Goal: Find specific page/section: Find specific page/section

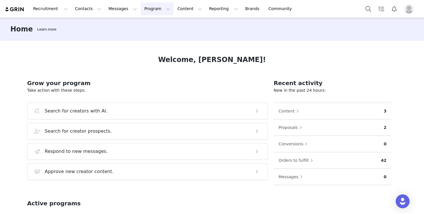
click at [151, 7] on button "Program Program" at bounding box center [157, 8] width 33 height 13
click at [162, 27] on div "Activations" at bounding box center [154, 25] width 39 height 6
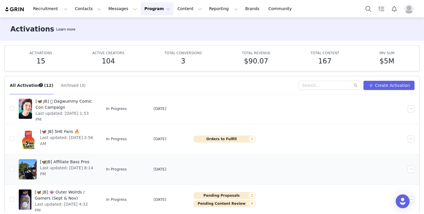
scroll to position [16, 0]
click at [93, 162] on span "[🦋JB] Affiliate Bass Pros" at bounding box center [66, 161] width 53 height 6
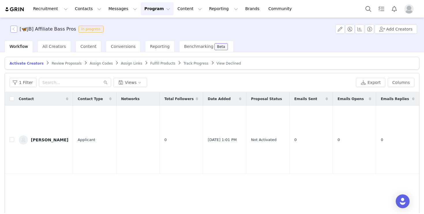
click at [14, 28] on button "button" at bounding box center [13, 29] width 7 height 7
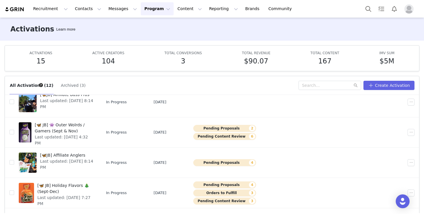
scroll to position [83, 0]
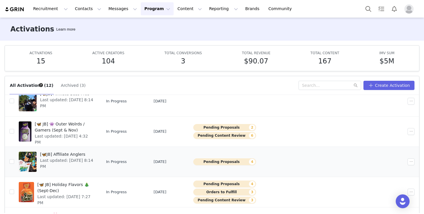
click at [83, 155] on span "[🦋JB] Affiliate Anglers" at bounding box center [66, 154] width 53 height 6
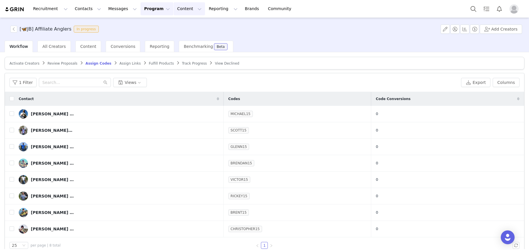
click at [177, 11] on button "Content Content" at bounding box center [189, 8] width 31 height 13
click at [205, 8] on button "Reporting Reporting" at bounding box center [223, 8] width 36 height 13
click at [205, 24] on p "Dashboard" at bounding box center [207, 25] width 22 height 6
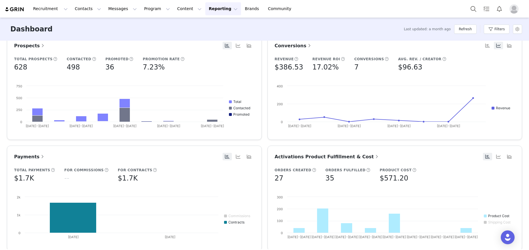
scroll to position [229, 0]
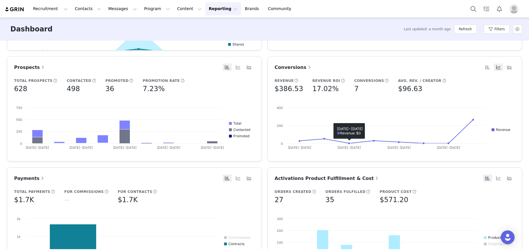
click at [307, 68] on span at bounding box center [310, 67] width 6 height 7
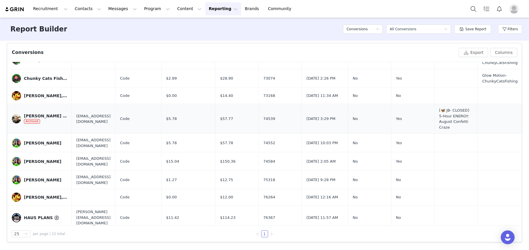
scroll to position [94, 0]
